Goal: Complete application form: Complete application form

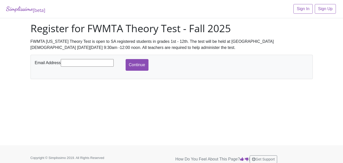
click at [89, 63] on input "text" at bounding box center [87, 63] width 53 height 8
type input "[EMAIL_ADDRESS][DOMAIN_NAME]"
click at [126, 59] on input "Continue" at bounding box center [137, 65] width 23 height 12
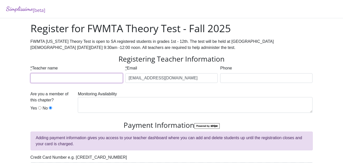
click at [89, 77] on input "* Teacher name" at bounding box center [77, 78] width 92 height 10
type input "[PERSON_NAME]"
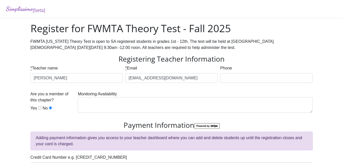
click at [39, 109] on input "Yes" at bounding box center [39, 108] width 3 height 3
radio input "true"
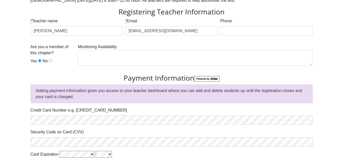
scroll to position [48, 0]
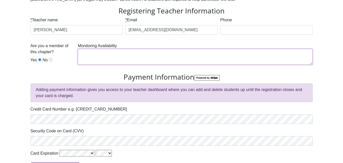
click at [105, 53] on textarea at bounding box center [195, 57] width 235 height 16
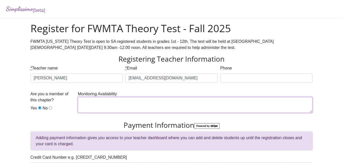
scroll to position [82, 0]
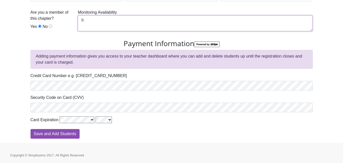
type textarea "9"
type textarea "[DATE] 9:30-12:00"
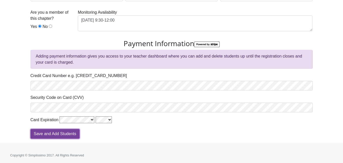
click at [61, 133] on input "Save and Add Students" at bounding box center [55, 134] width 49 height 10
type input "Processing"
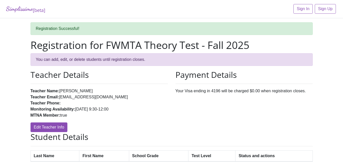
scroll to position [35, 0]
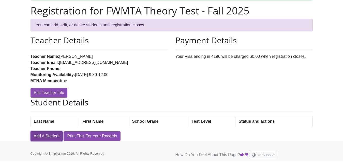
click at [51, 137] on link "Add A Student" at bounding box center [47, 137] width 32 height 10
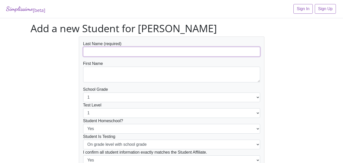
click at [95, 53] on input "text" at bounding box center [171, 52] width 177 height 10
type input "Holland"
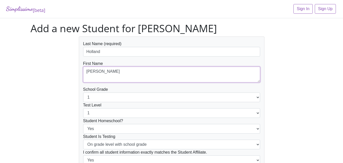
type textarea "[PERSON_NAME]"
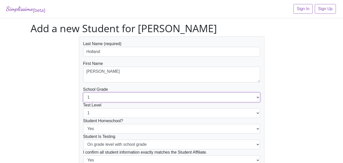
select select "6"
click option "6" at bounding box center [0, 0] width 0 height 0
click at [93, 123] on form "Last Name (required) Holland First Name Vivian School Grade 1 2 3 4 5 6 7 8 9 1…" at bounding box center [171, 108] width 177 height 134
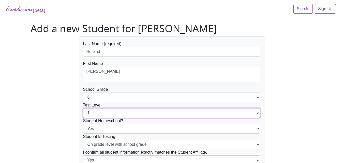
select select "6"
click option "6" at bounding box center [0, 0] width 0 height 0
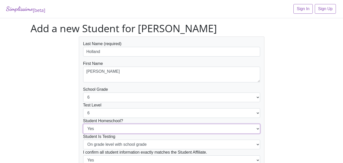
click at [83, 124] on select "Yes No" at bounding box center [171, 129] width 177 height 10
select select "No"
click option "No" at bounding box center [0, 0] width 0 height 0
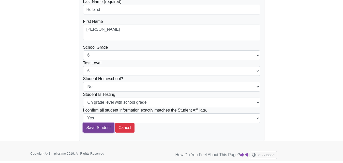
click at [90, 128] on input "Save Student" at bounding box center [98, 128] width 31 height 10
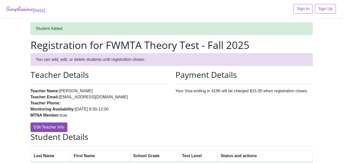
scroll to position [57, 0]
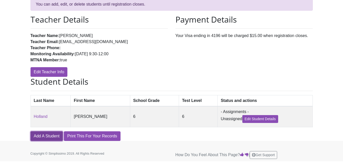
click at [55, 138] on link "Add A Student" at bounding box center [47, 137] width 32 height 10
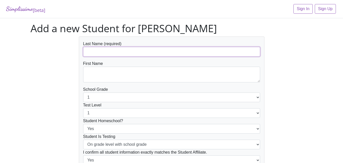
click at [97, 51] on input "text" at bounding box center [171, 52] width 177 height 10
type input "Holland"
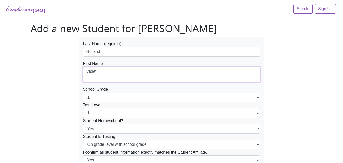
type textarea "Violet"
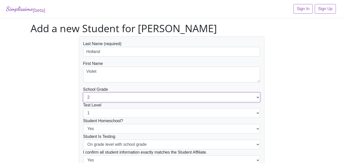
select select "3"
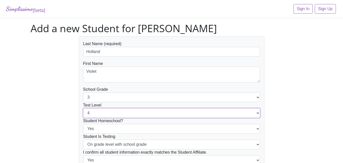
select select "3"
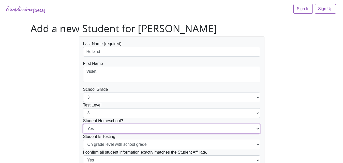
select select "No"
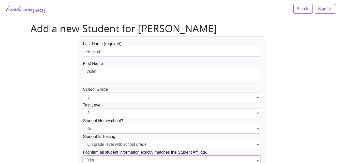
scroll to position [42, 0]
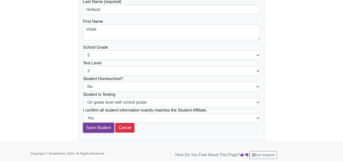
click at [87, 127] on input "Save Student" at bounding box center [98, 128] width 31 height 10
